Goal: Transaction & Acquisition: Purchase product/service

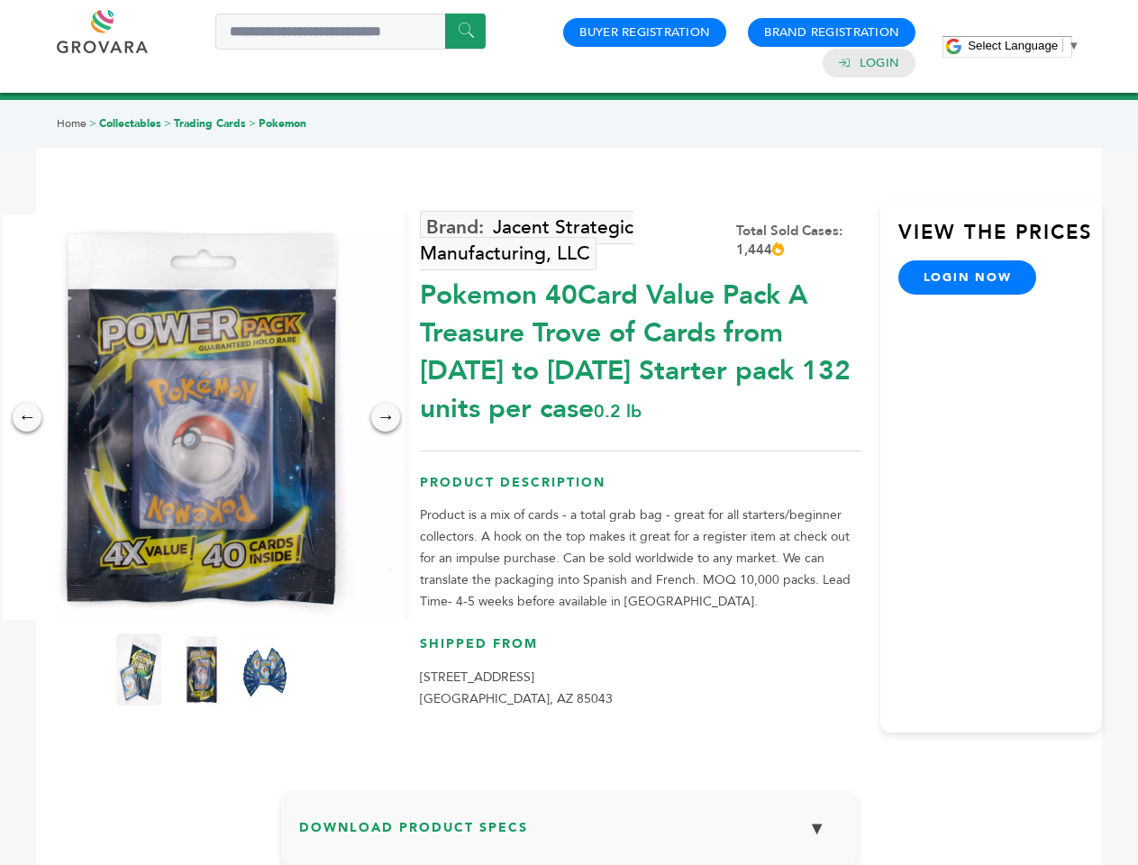
click at [1024, 45] on span "Select Language" at bounding box center [1013, 46] width 90 height 14
click at [202, 417] on img at bounding box center [202, 417] width 406 height 406
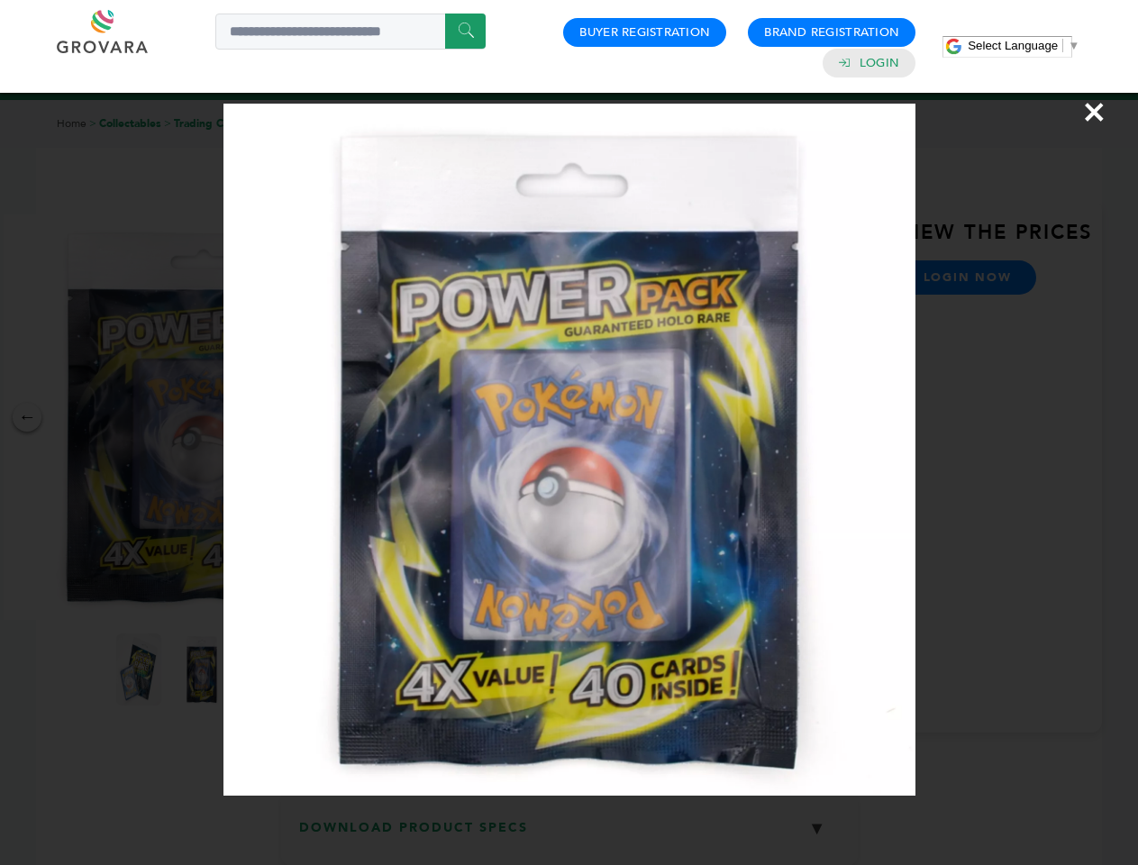
click at [27, 417] on div "×" at bounding box center [569, 432] width 1138 height 865
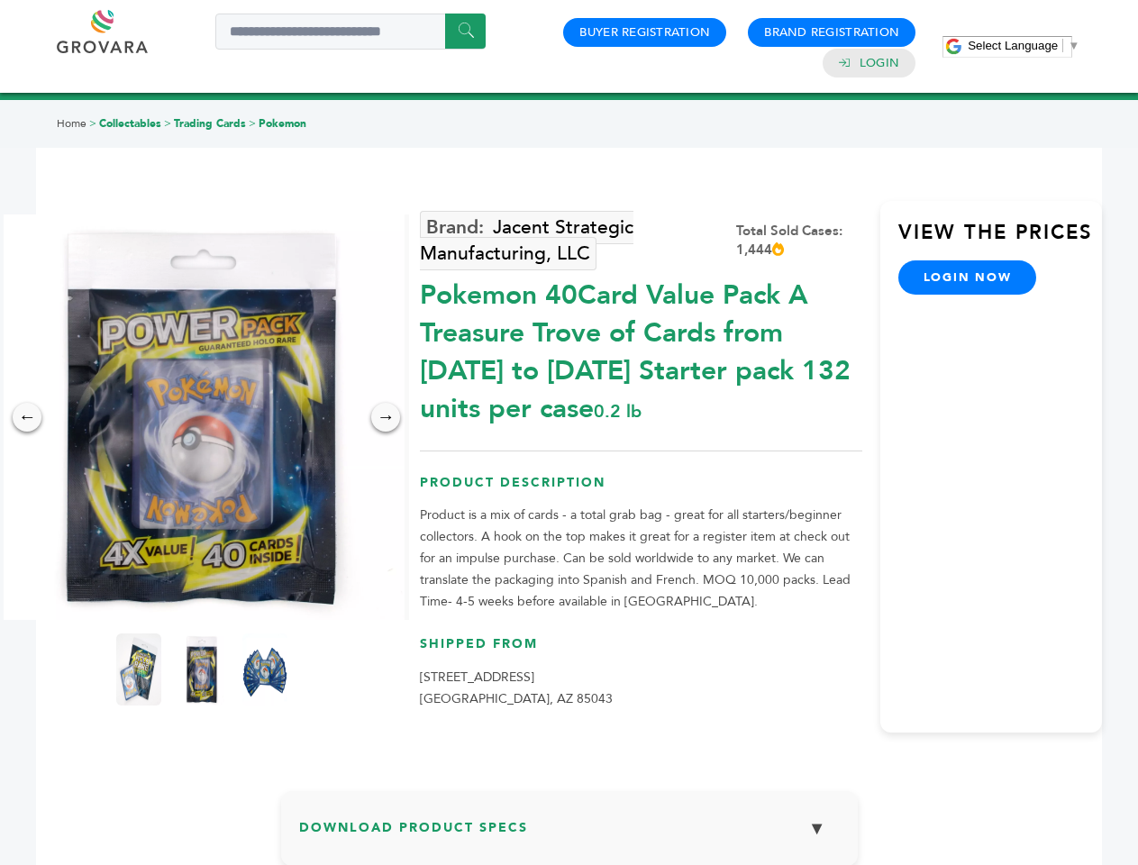
click at [386, 417] on div "→" at bounding box center [385, 417] width 29 height 29
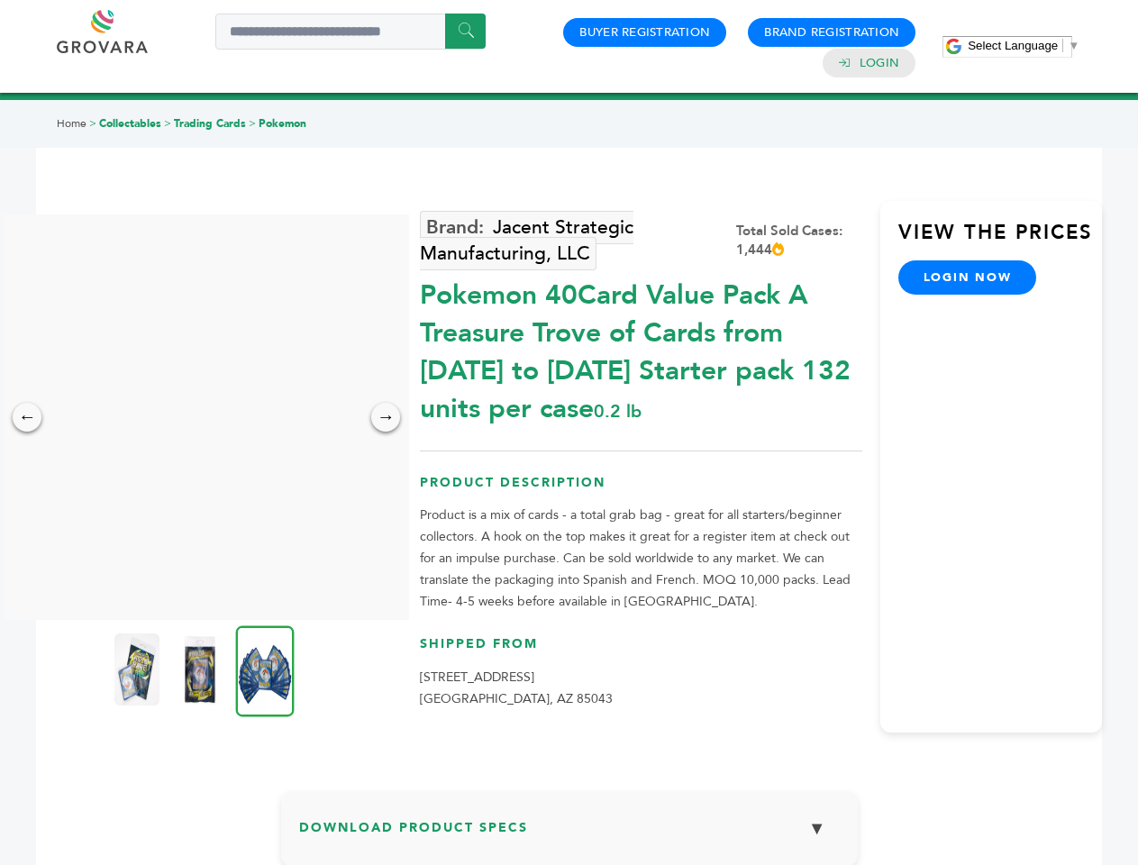
click at [139, 670] on img at bounding box center [136, 670] width 45 height 72
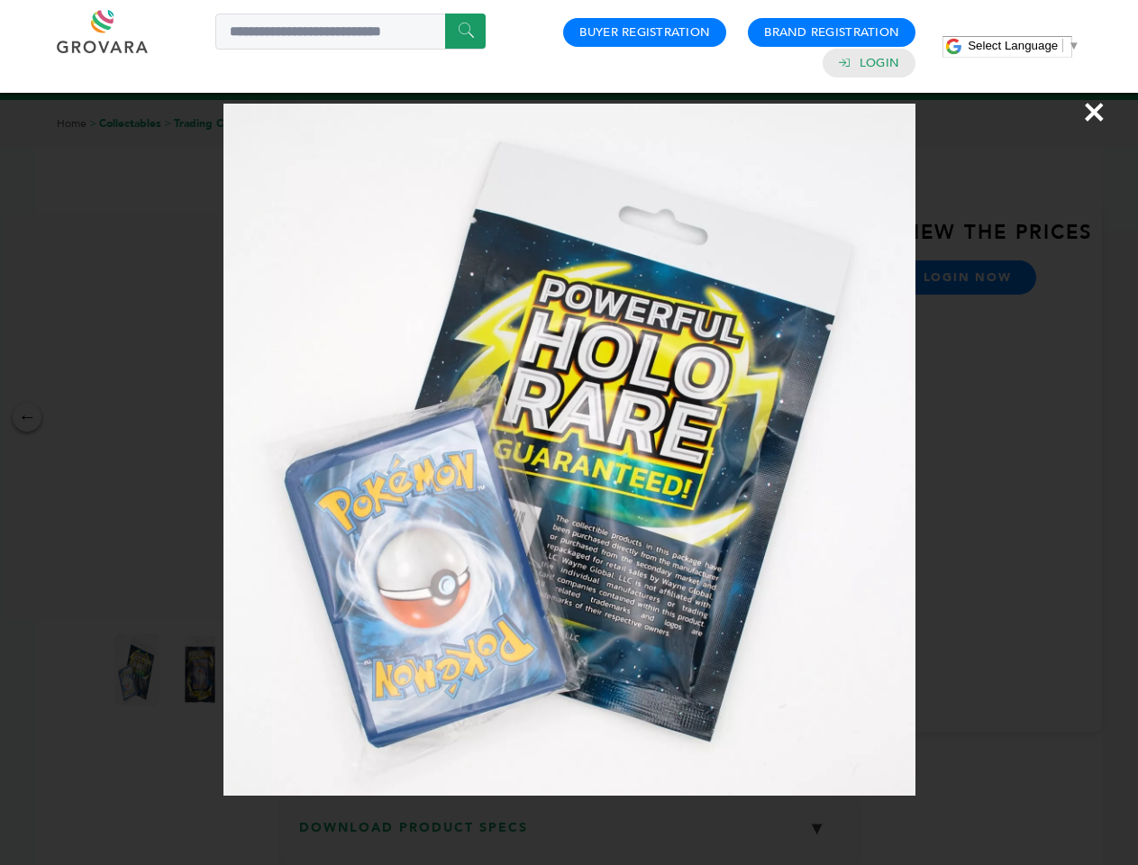
click at [202, 670] on div "×" at bounding box center [569, 432] width 1138 height 865
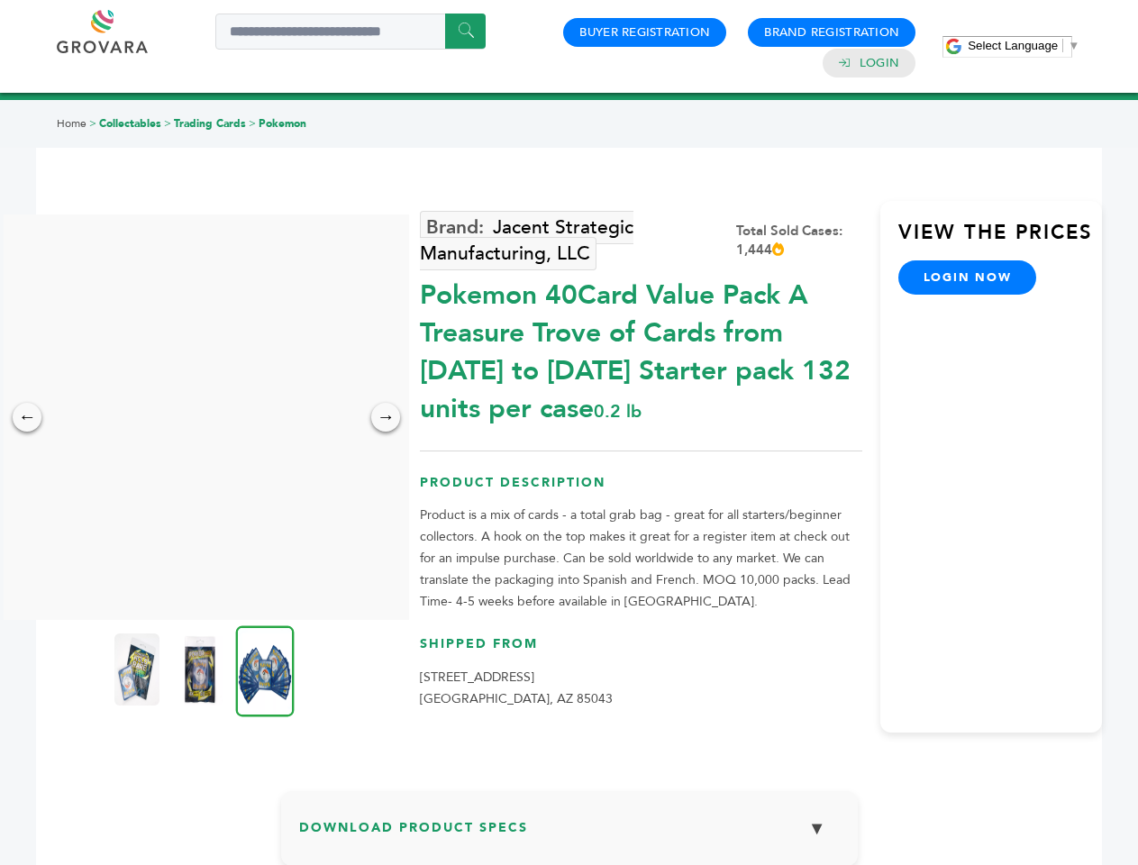
click at [265, 670] on img at bounding box center [265, 670] width 59 height 91
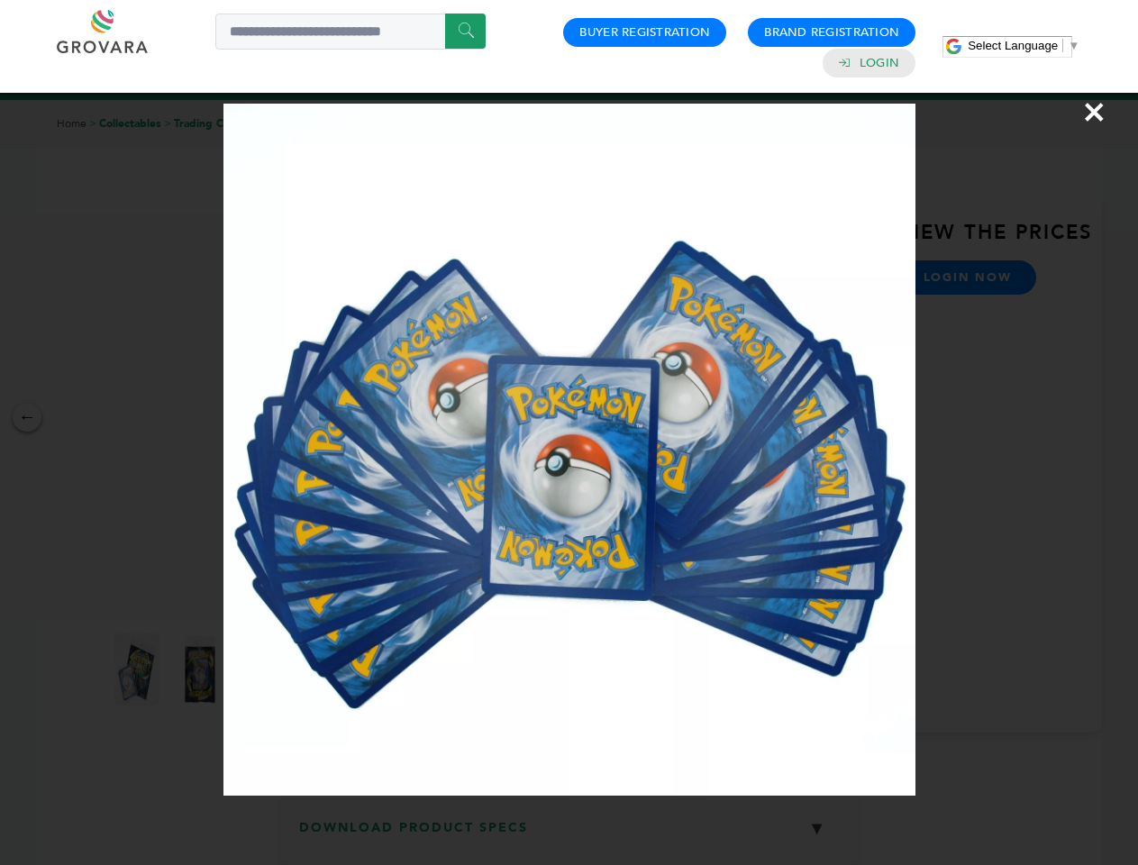
click at [570, 835] on div "×" at bounding box center [569, 432] width 1138 height 865
